Goal: Register for event/course

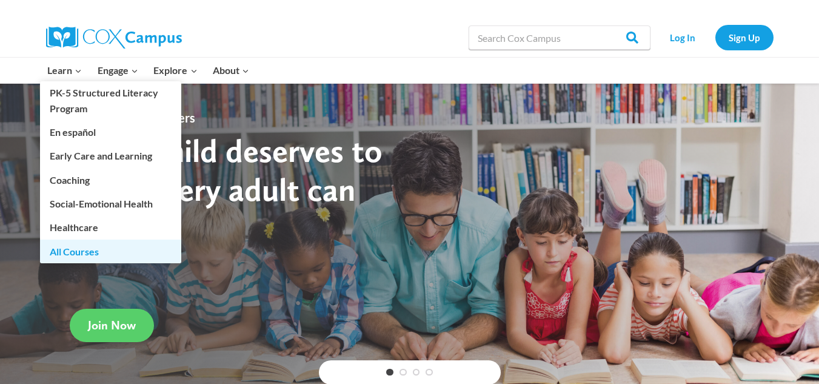
click at [72, 255] on link "All Courses" at bounding box center [110, 250] width 141 height 23
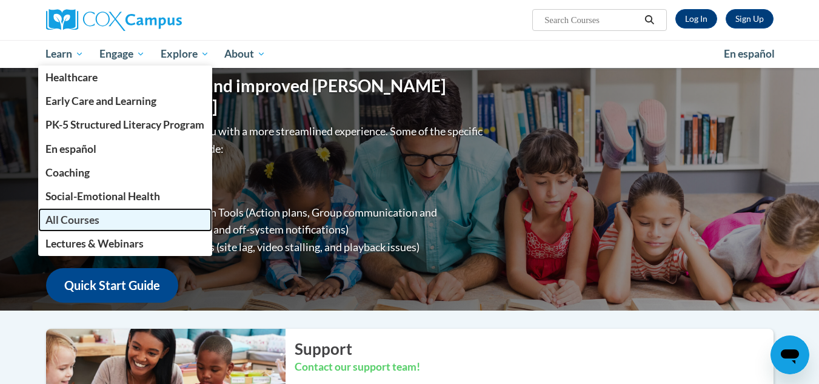
click at [55, 225] on span "All Courses" at bounding box center [72, 219] width 54 height 13
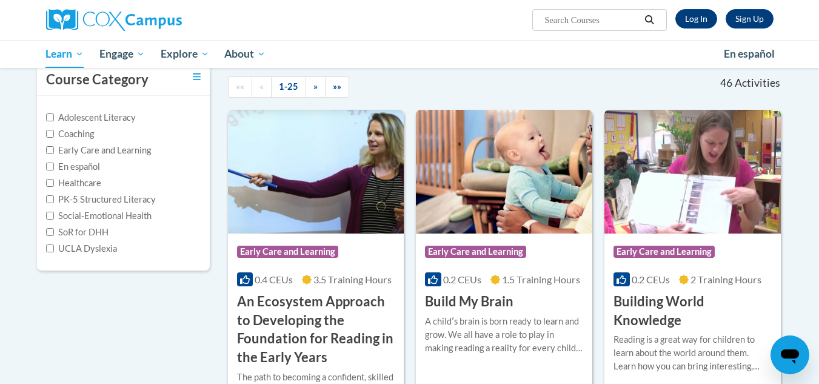
scroll to position [118, 0]
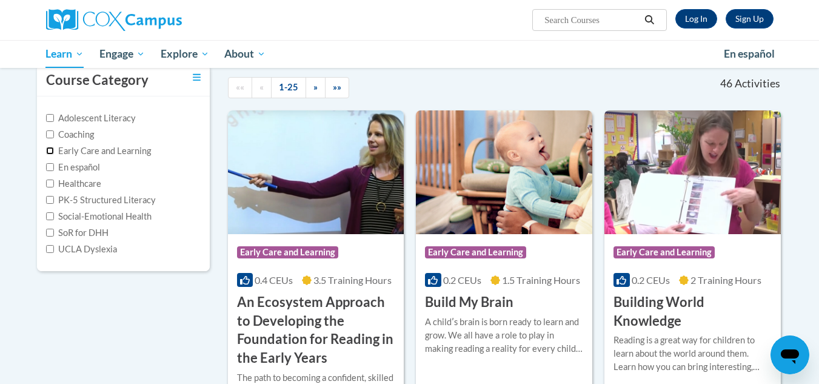
click at [51, 152] on input "Early Care and Learning" at bounding box center [50, 151] width 8 height 8
checkbox input "true"
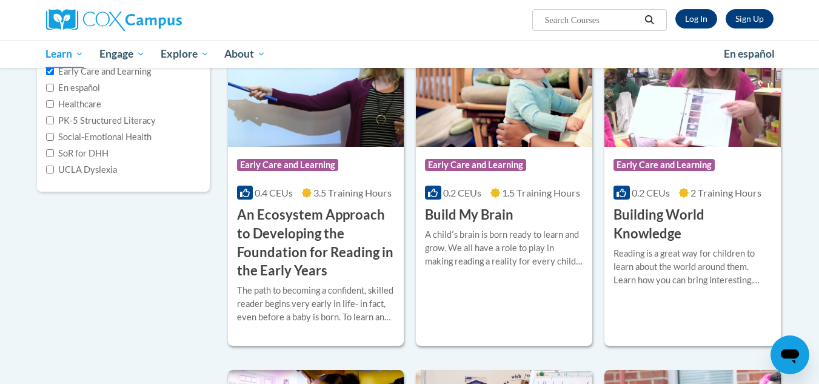
scroll to position [201, 0]
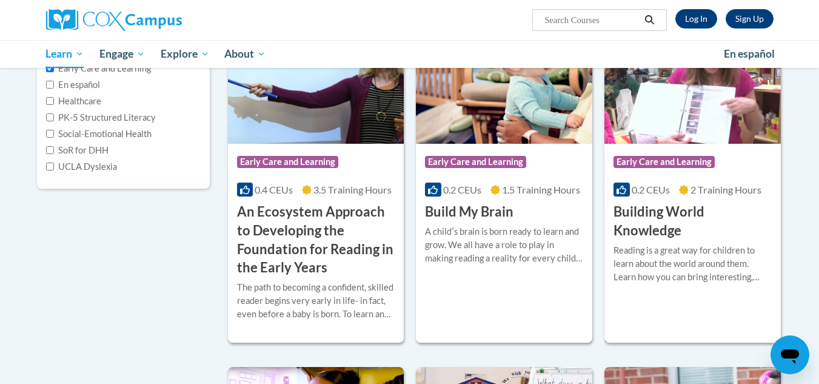
click at [661, 260] on div "Reading is a great way for children to learn about the world around them. Learn…" at bounding box center [692, 264] width 158 height 40
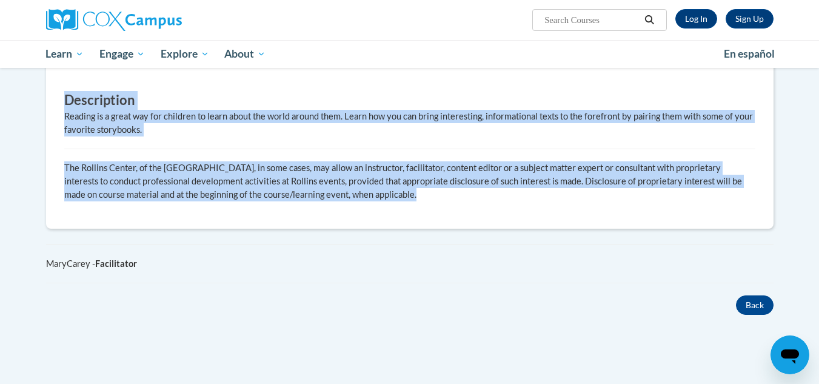
scroll to position [646, 0]
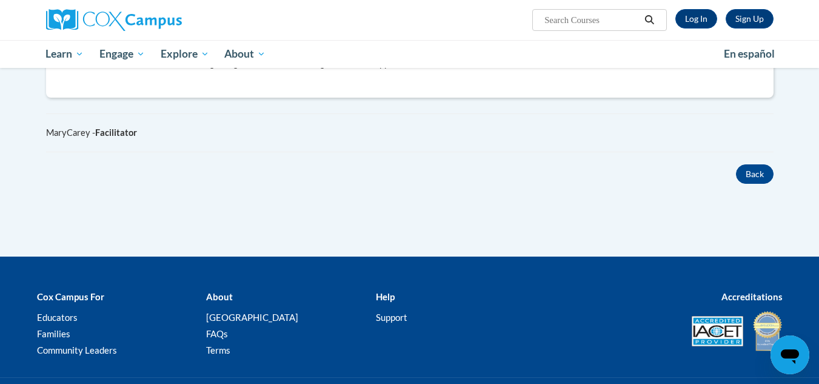
drag, startPoint x: 75, startPoint y: 112, endPoint x: 467, endPoint y: 113, distance: 392.2
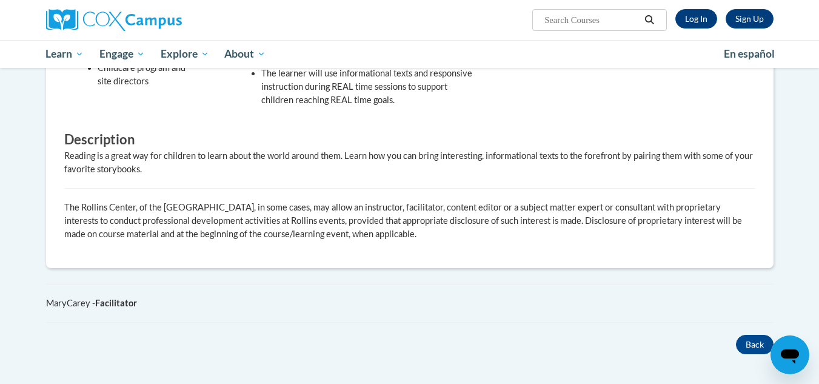
scroll to position [479, 0]
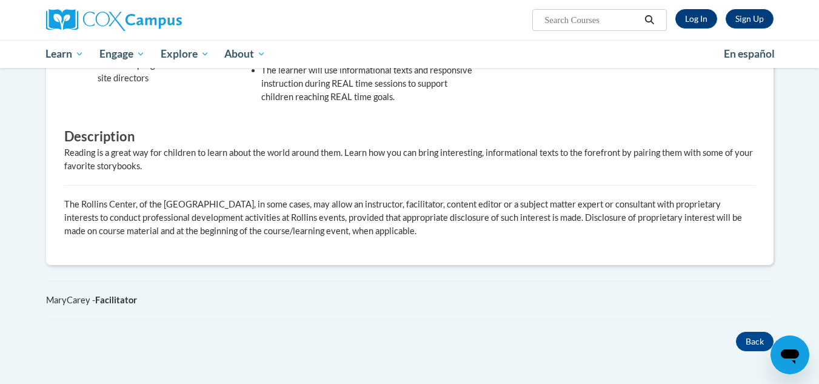
copy div
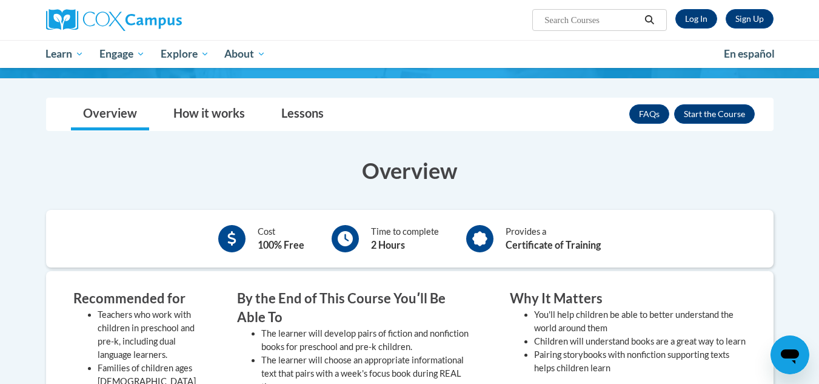
scroll to position [150, 0]
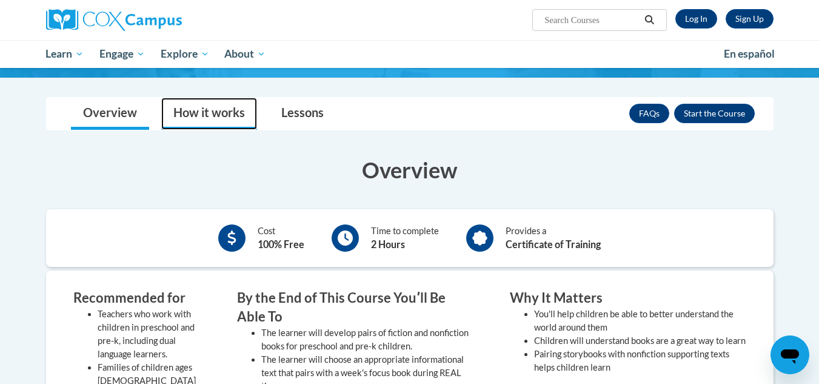
click at [209, 115] on link "How it works" at bounding box center [209, 114] width 96 height 32
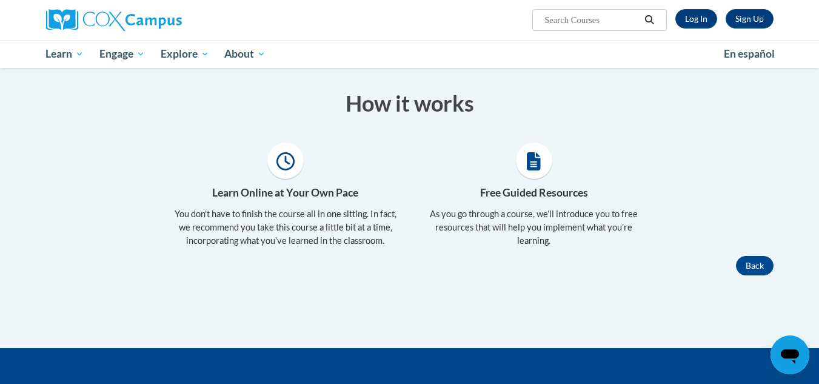
scroll to position [217, 0]
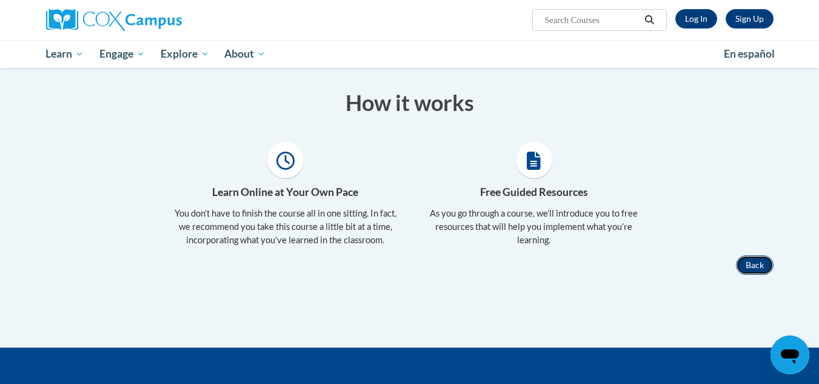
click at [746, 266] on button "Back" at bounding box center [755, 264] width 38 height 19
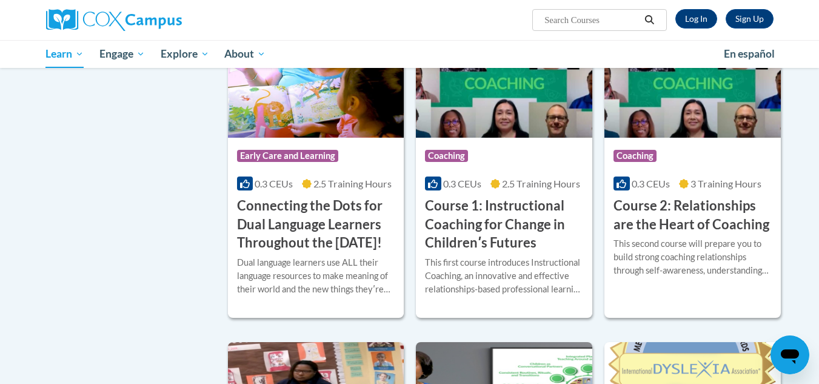
scroll to position [562, 0]
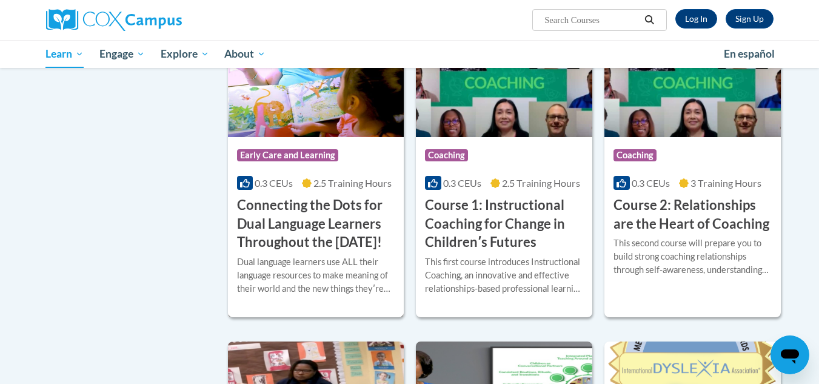
click at [327, 230] on h3 "Connecting the Dots for Dual Language Learners Throughout the Preschool Day!" at bounding box center [316, 224] width 158 height 56
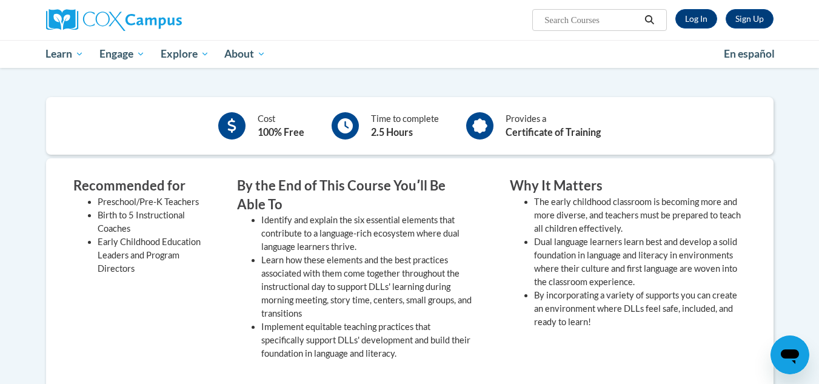
scroll to position [346, 0]
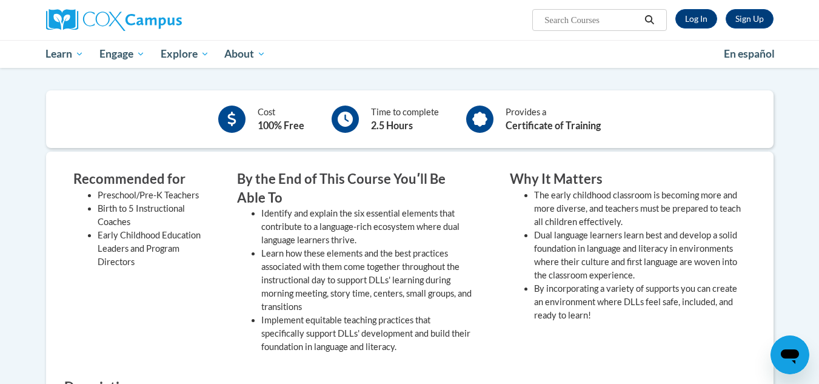
click at [70, 178] on div "Recommended for Preschool/Pre-K Teachers Birth to 5 Instructional Coaches Early…" at bounding box center [136, 265] width 145 height 190
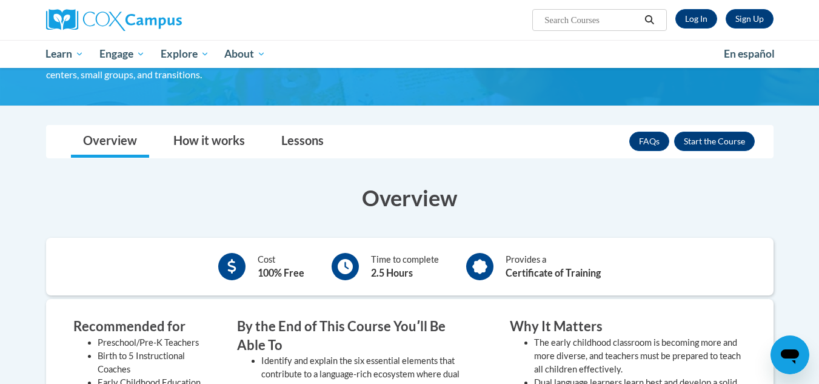
scroll to position [193, 0]
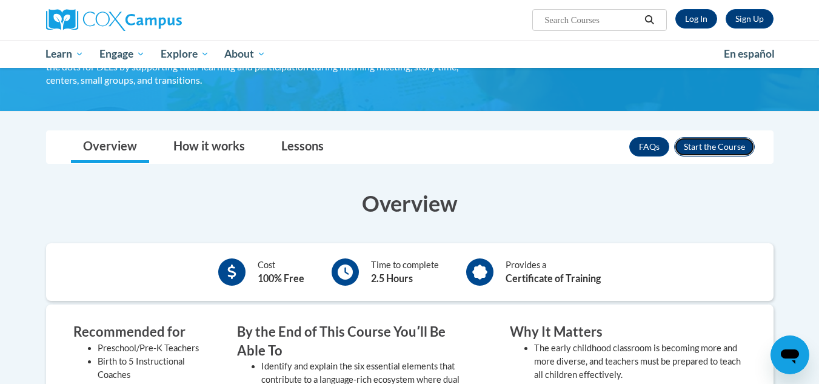
click at [709, 147] on button "Enroll" at bounding box center [714, 146] width 81 height 19
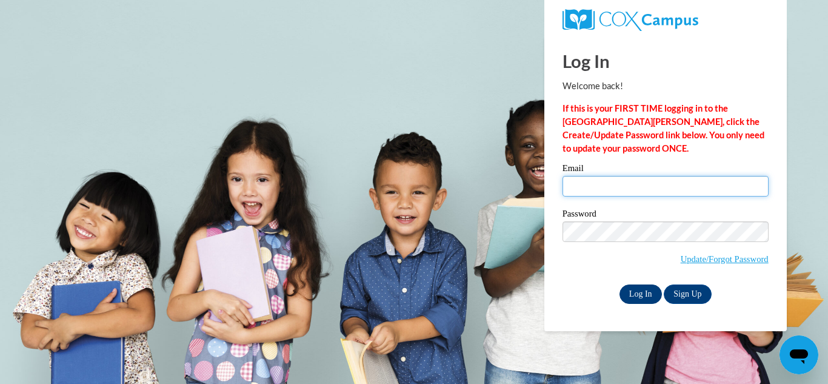
type input "pastora.castro.virginiasapp@gmail.com"
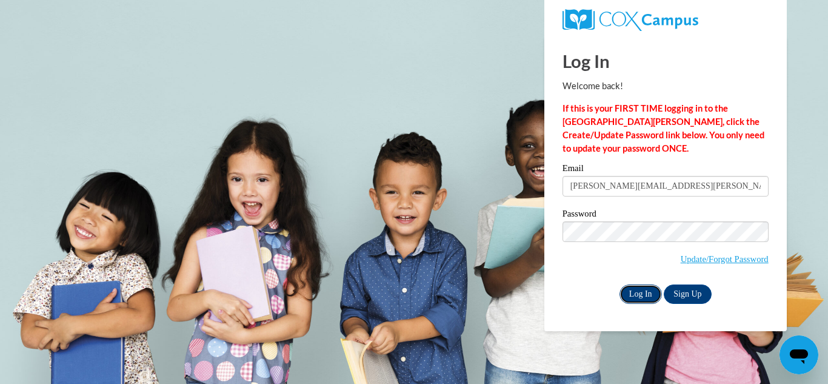
click at [640, 294] on input "Log In" at bounding box center [641, 293] width 42 height 19
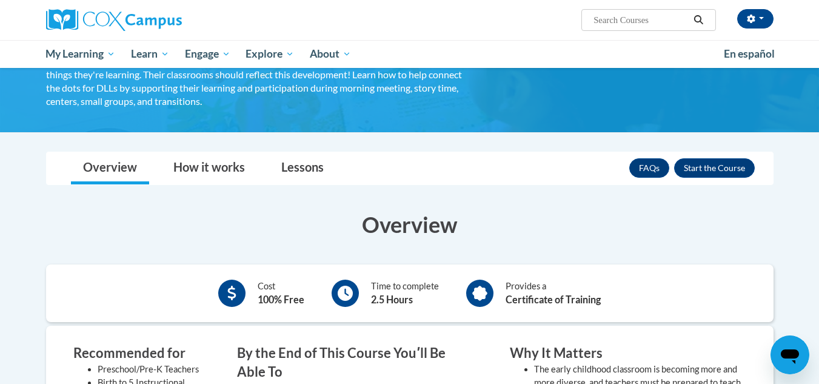
scroll to position [172, 0]
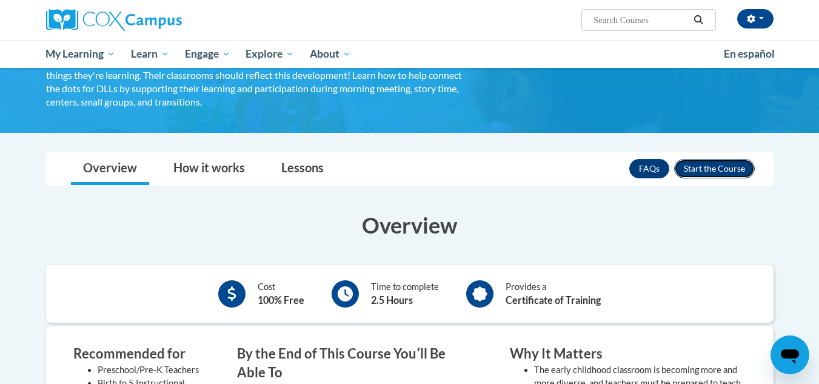
click at [725, 173] on button "Enroll" at bounding box center [714, 168] width 81 height 19
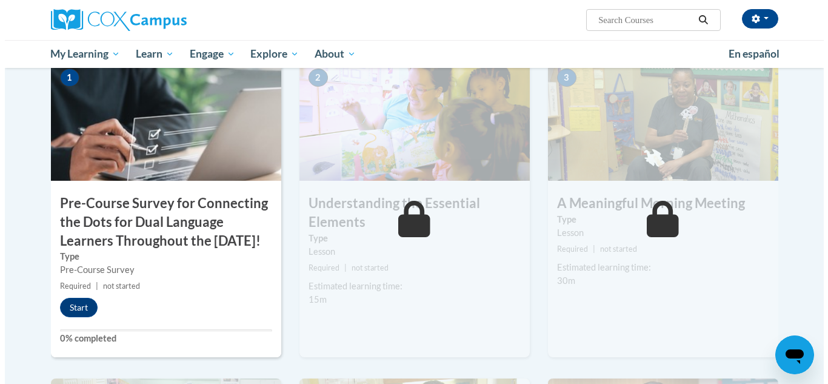
scroll to position [304, 0]
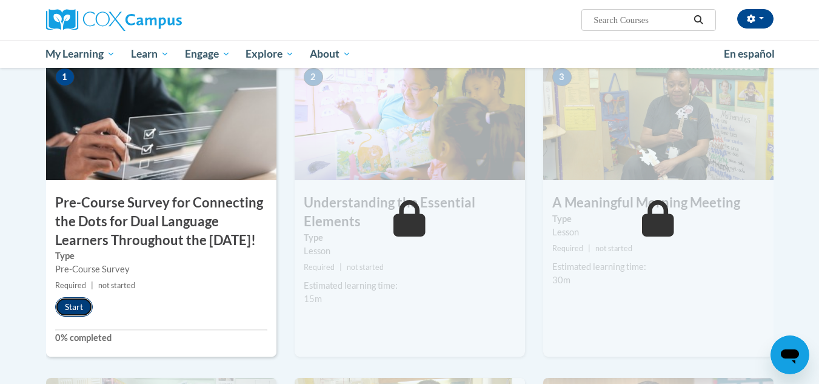
click at [73, 316] on button "Start" at bounding box center [74, 306] width 38 height 19
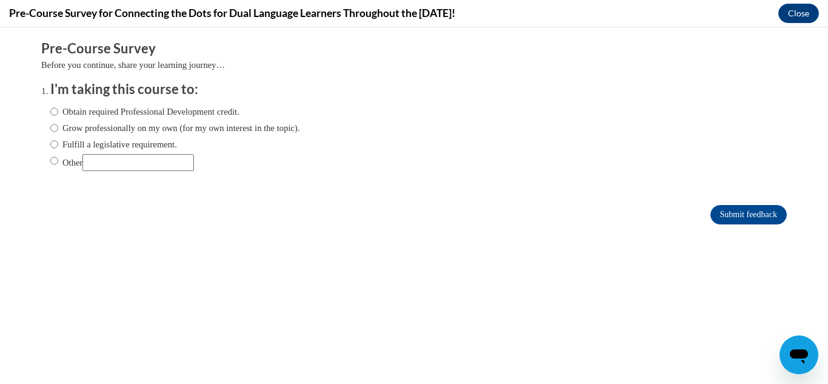
scroll to position [0, 0]
click at [50, 129] on input "Grow professionally on my own (for my own interest in the topic)." at bounding box center [54, 127] width 8 height 13
radio input "true"
click at [718, 214] on input "Submit feedback" at bounding box center [748, 214] width 76 height 19
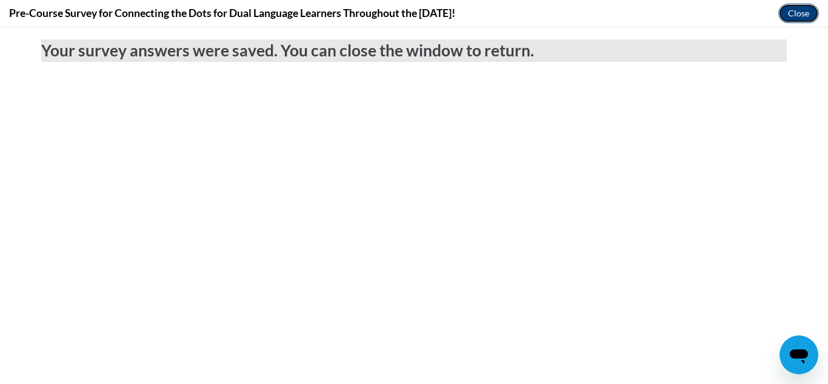
click at [802, 20] on button "Close" at bounding box center [798, 13] width 41 height 19
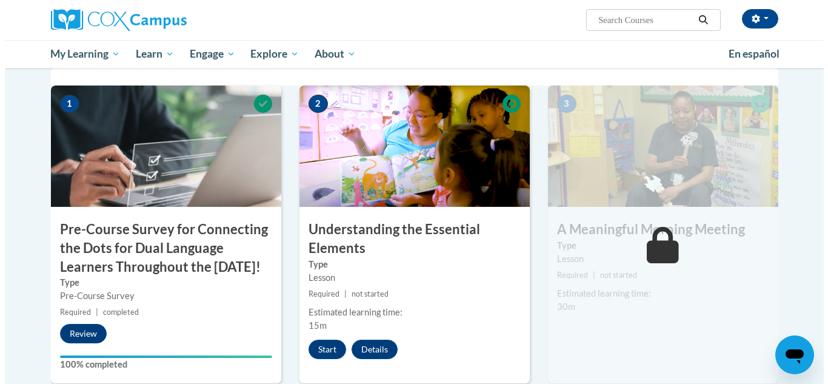
scroll to position [285, 0]
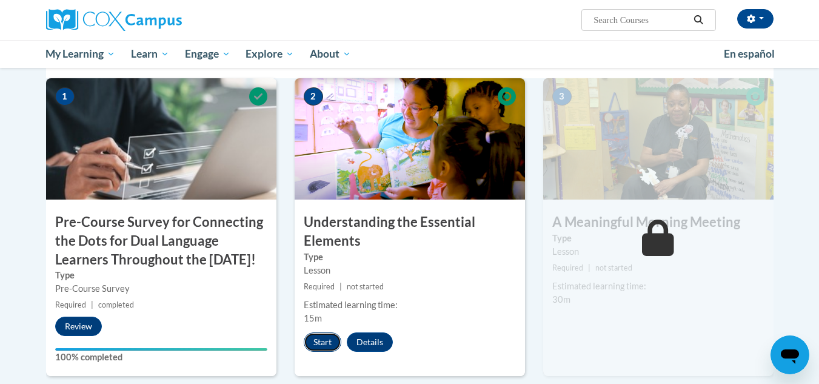
click at [320, 344] on button "Start" at bounding box center [323, 341] width 38 height 19
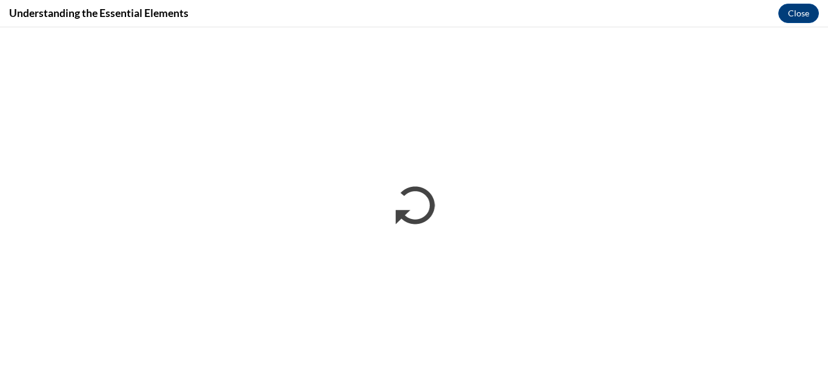
scroll to position [0, 0]
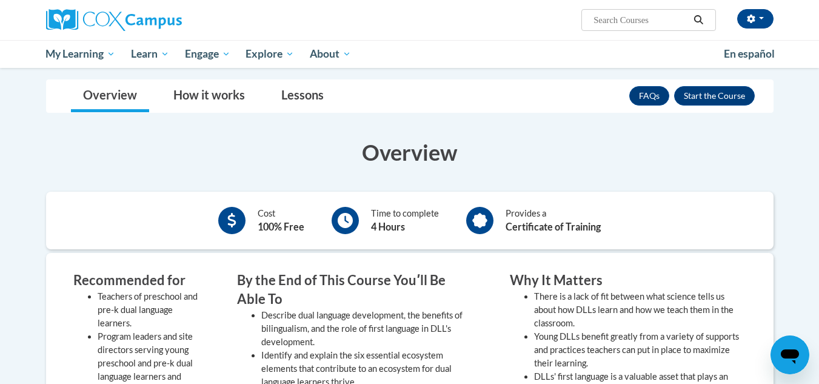
scroll to position [199, 0]
click at [710, 92] on button "Enroll" at bounding box center [714, 96] width 81 height 19
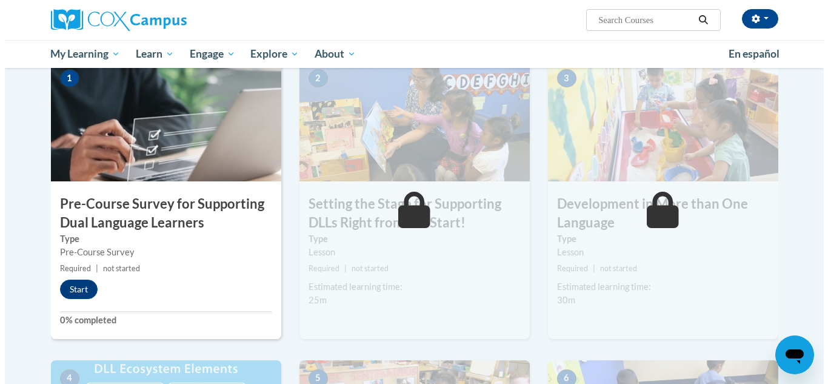
scroll to position [302, 0]
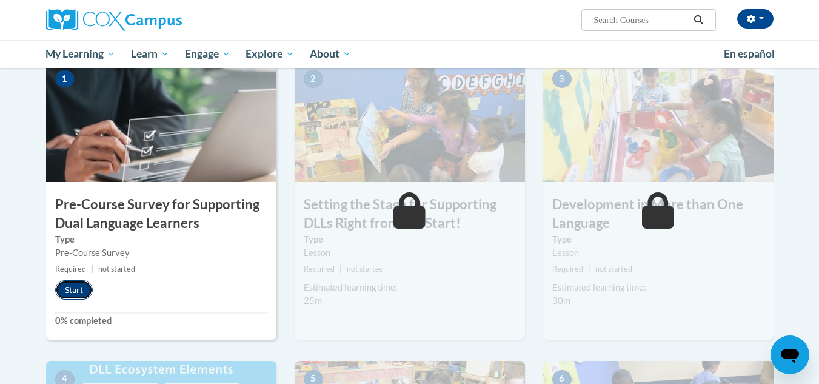
click at [73, 290] on button "Start" at bounding box center [74, 289] width 38 height 19
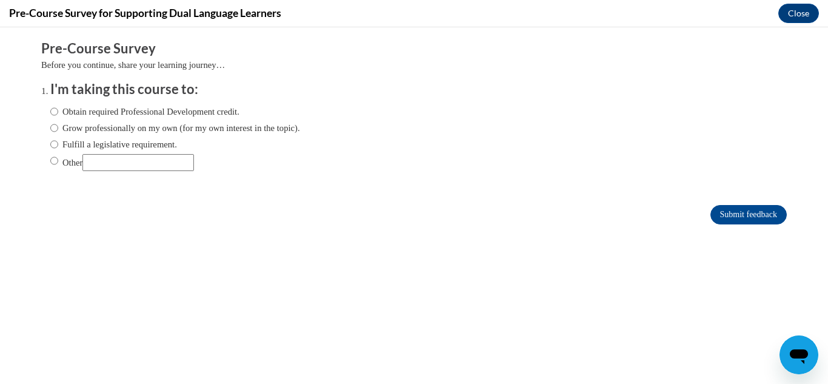
scroll to position [0, 0]
click at [50, 129] on input "Grow professionally on my own (for my own interest in the topic)." at bounding box center [54, 127] width 8 height 13
radio input "true"
click at [728, 210] on input "Submit feedback" at bounding box center [748, 214] width 76 height 19
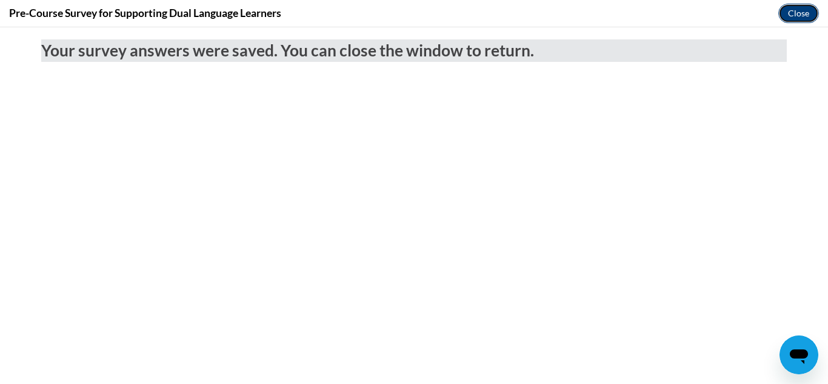
click at [794, 13] on button "Close" at bounding box center [798, 13] width 41 height 19
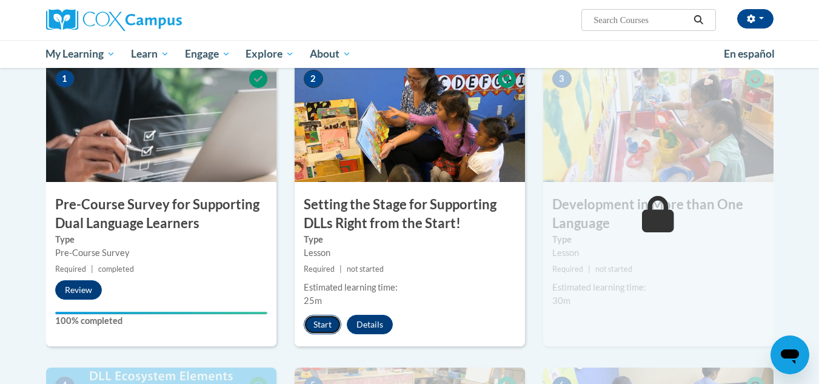
click at [319, 324] on button "Start" at bounding box center [323, 324] width 38 height 19
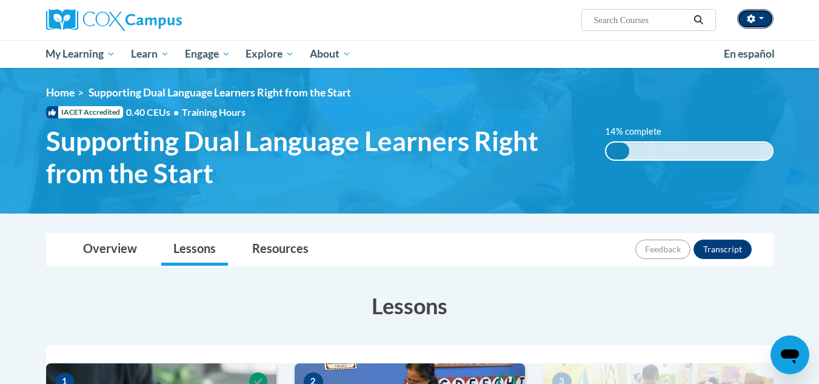
click at [766, 19] on button "button" at bounding box center [755, 18] width 36 height 19
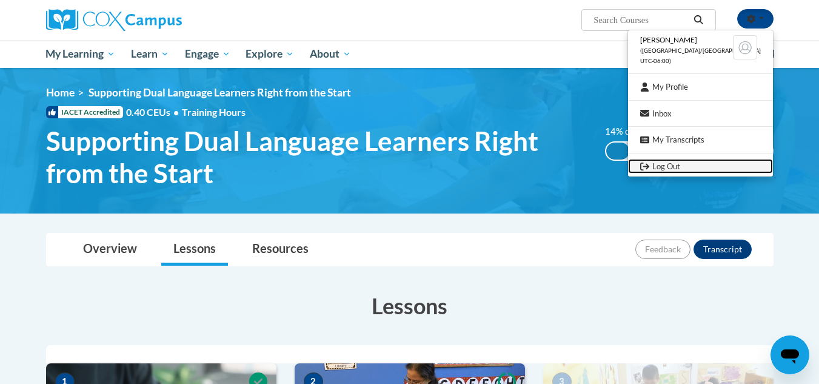
click at [683, 167] on link "Log Out" at bounding box center [700, 166] width 145 height 15
